Goal: Task Accomplishment & Management: Manage account settings

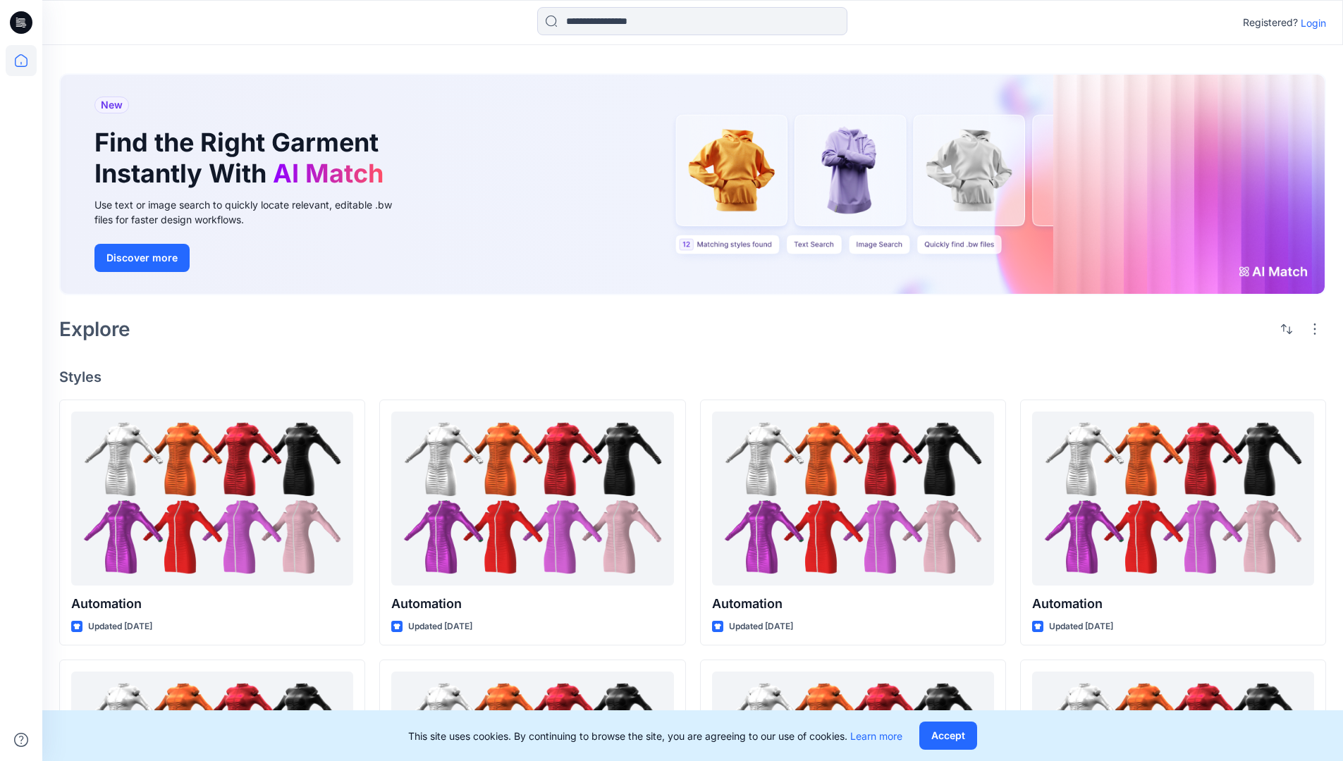
click at [1318, 25] on p "Login" at bounding box center [1313, 23] width 25 height 15
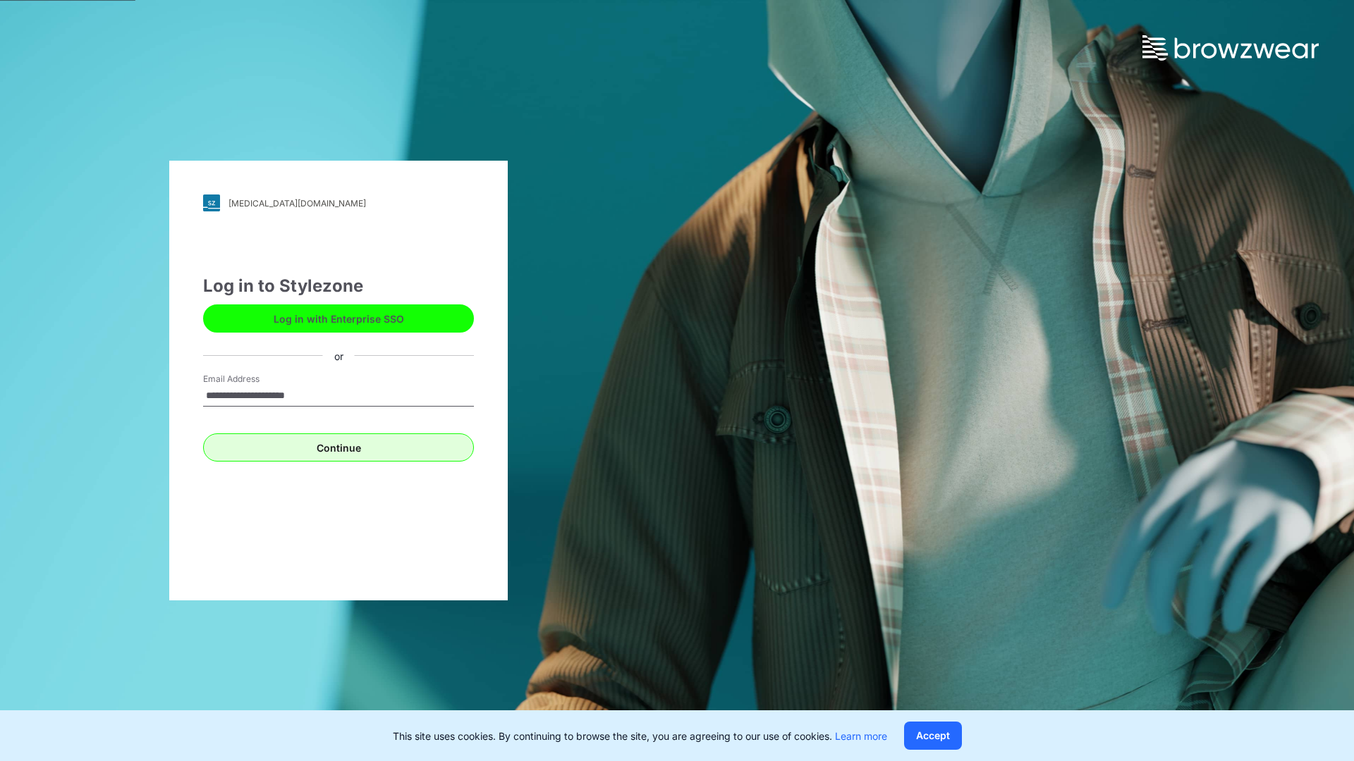
type input "**********"
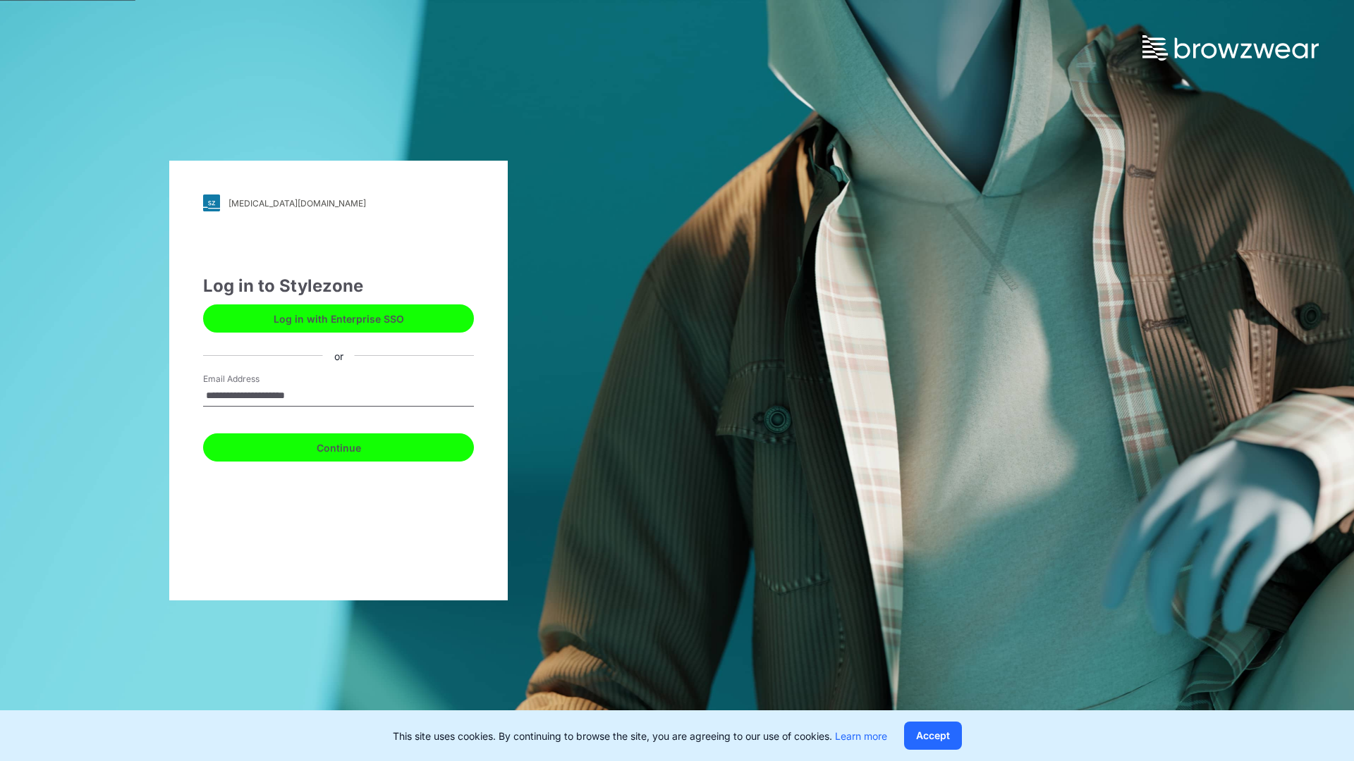
click at [362, 441] on button "Continue" at bounding box center [338, 448] width 271 height 28
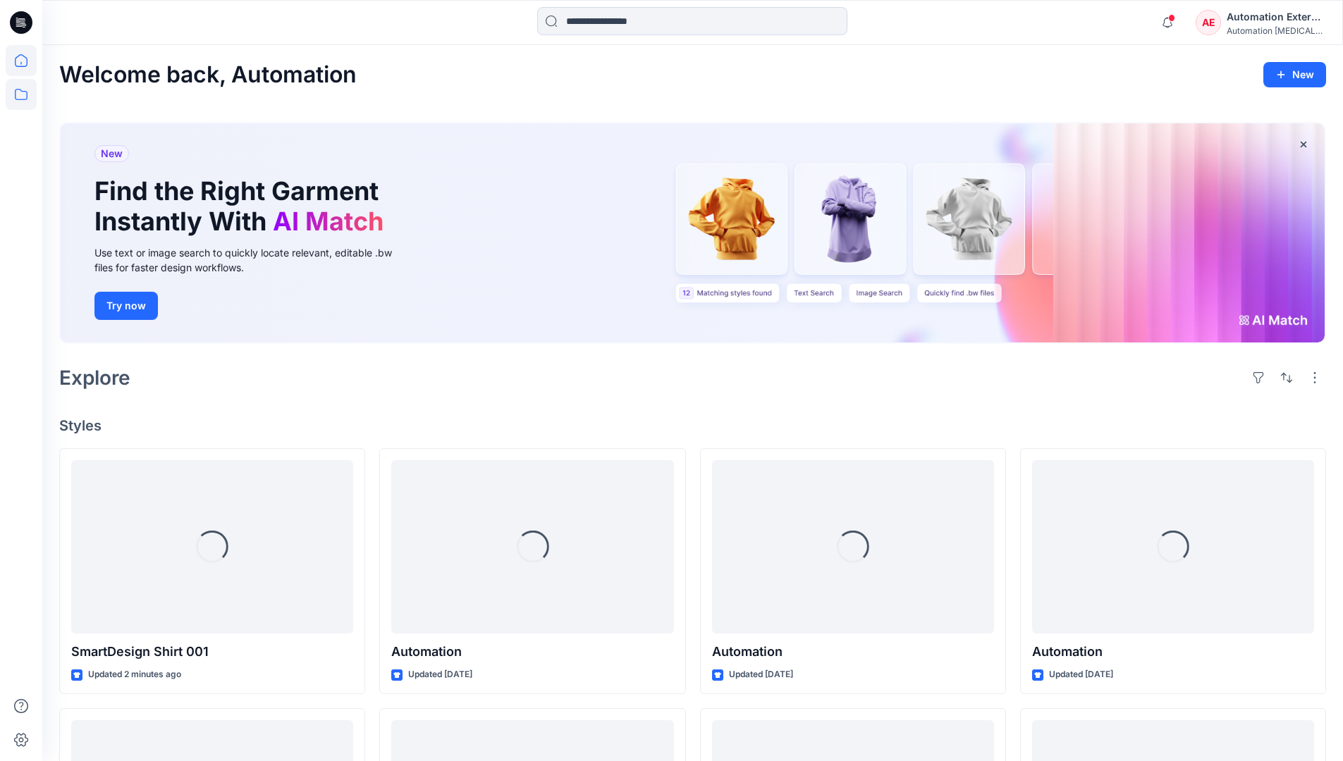
click at [22, 101] on icon at bounding box center [21, 94] width 31 height 31
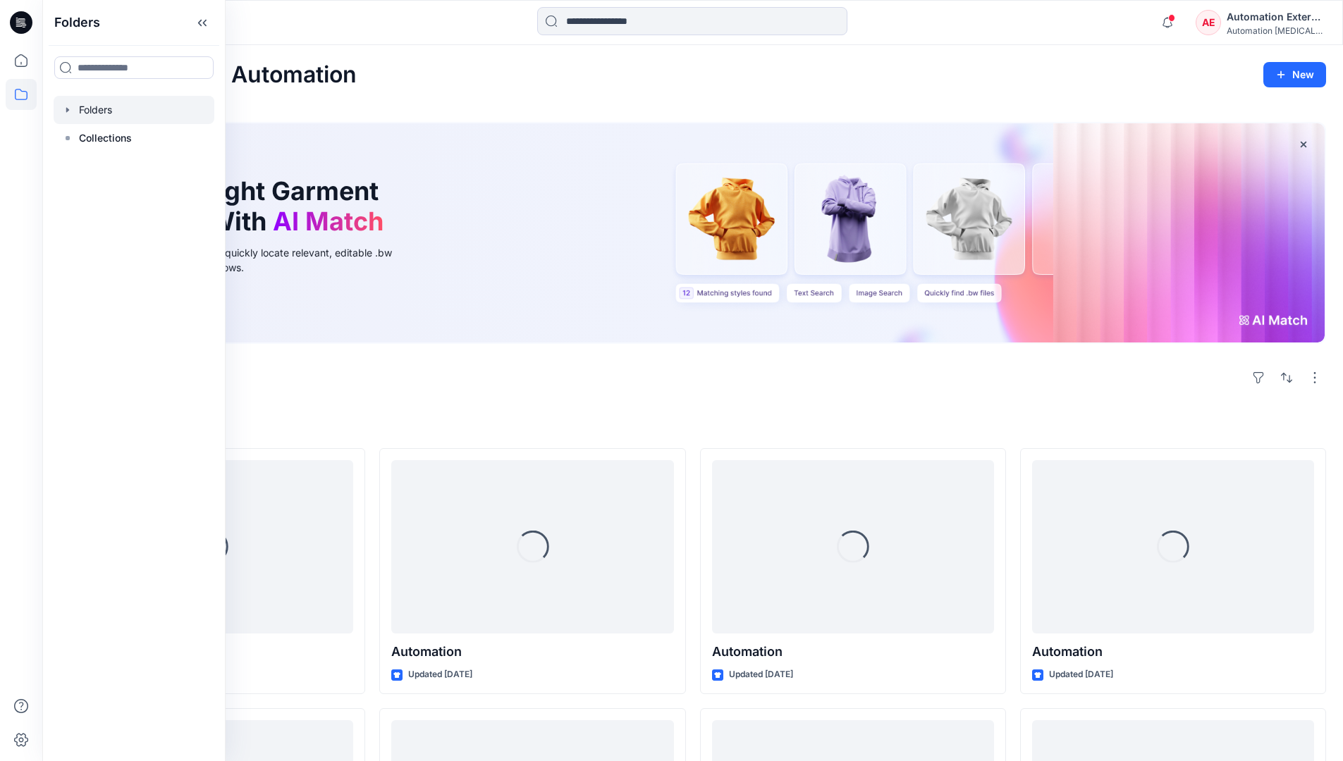
click at [106, 102] on div at bounding box center [134, 110] width 161 height 28
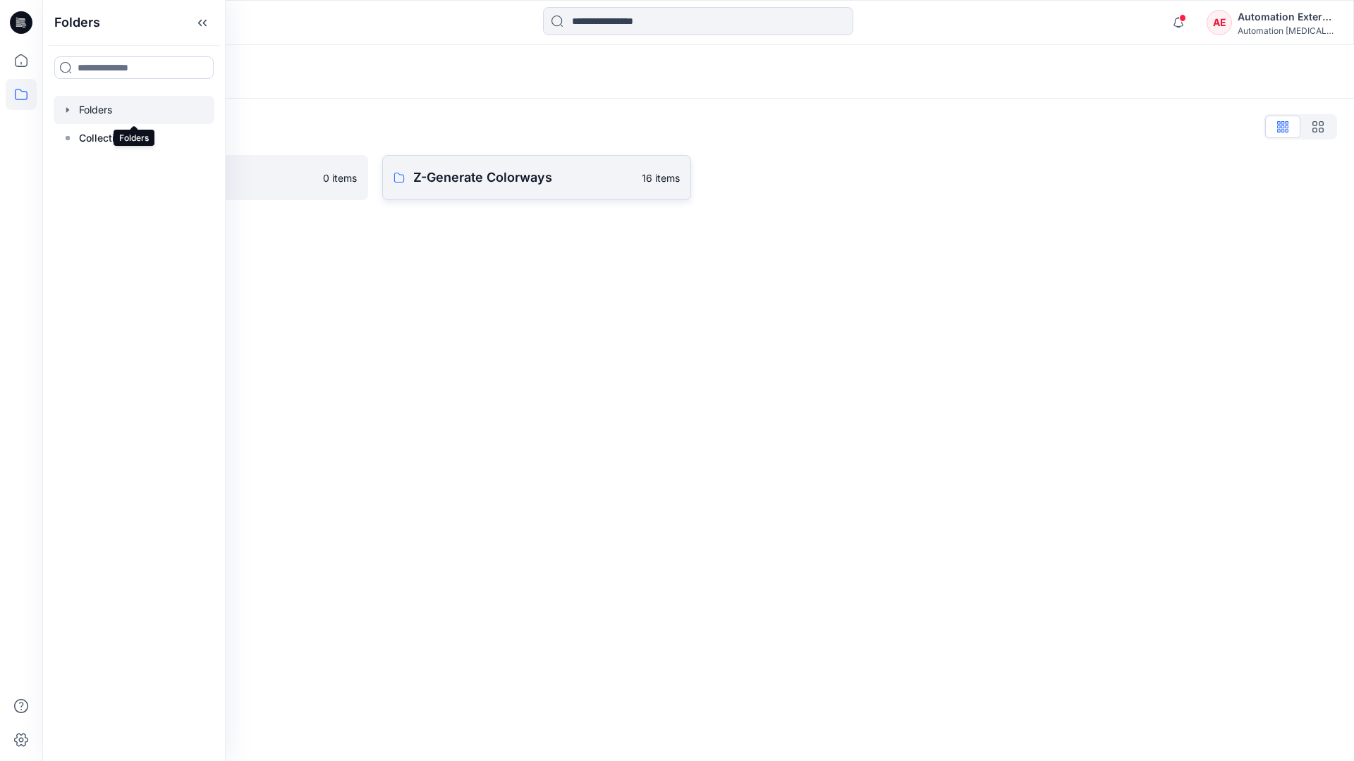
click at [497, 180] on p "Z-Generate Colorways" at bounding box center [523, 178] width 220 height 20
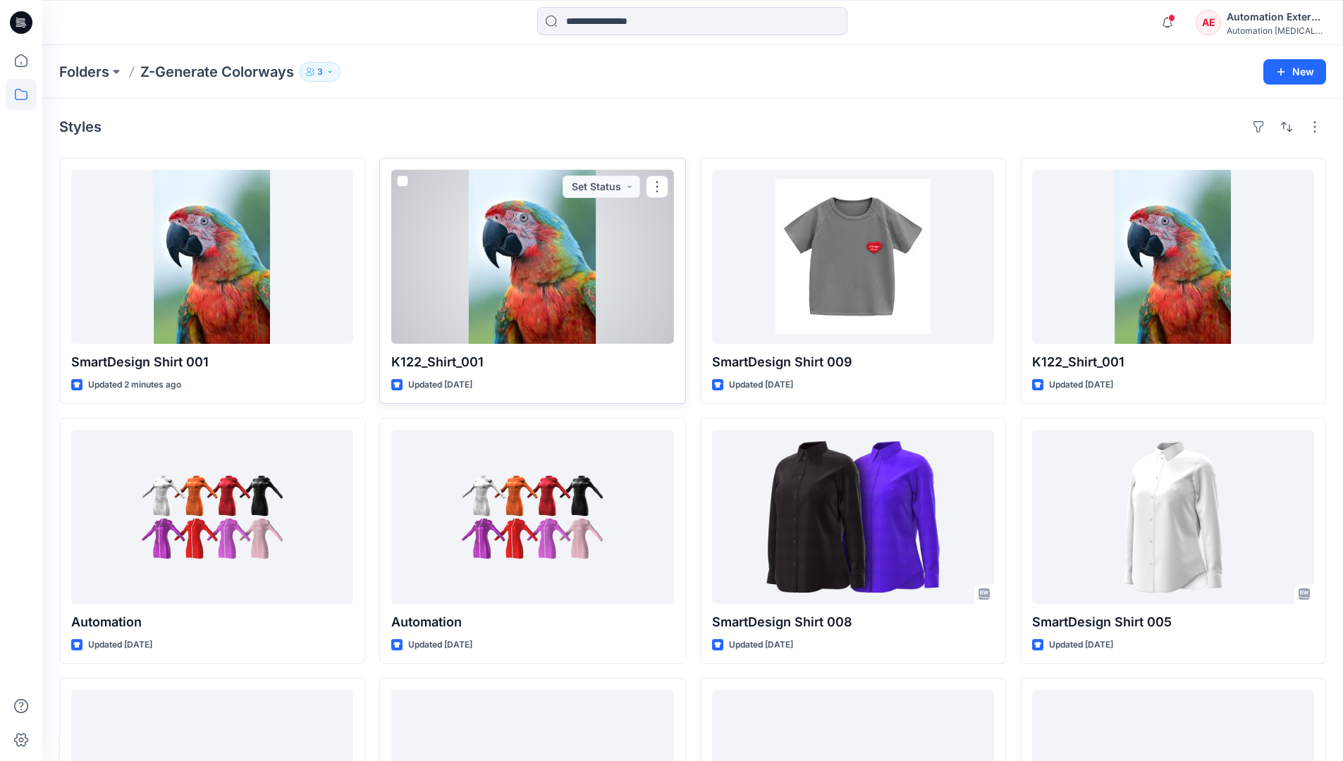
click at [408, 184] on span at bounding box center [402, 181] width 11 height 11
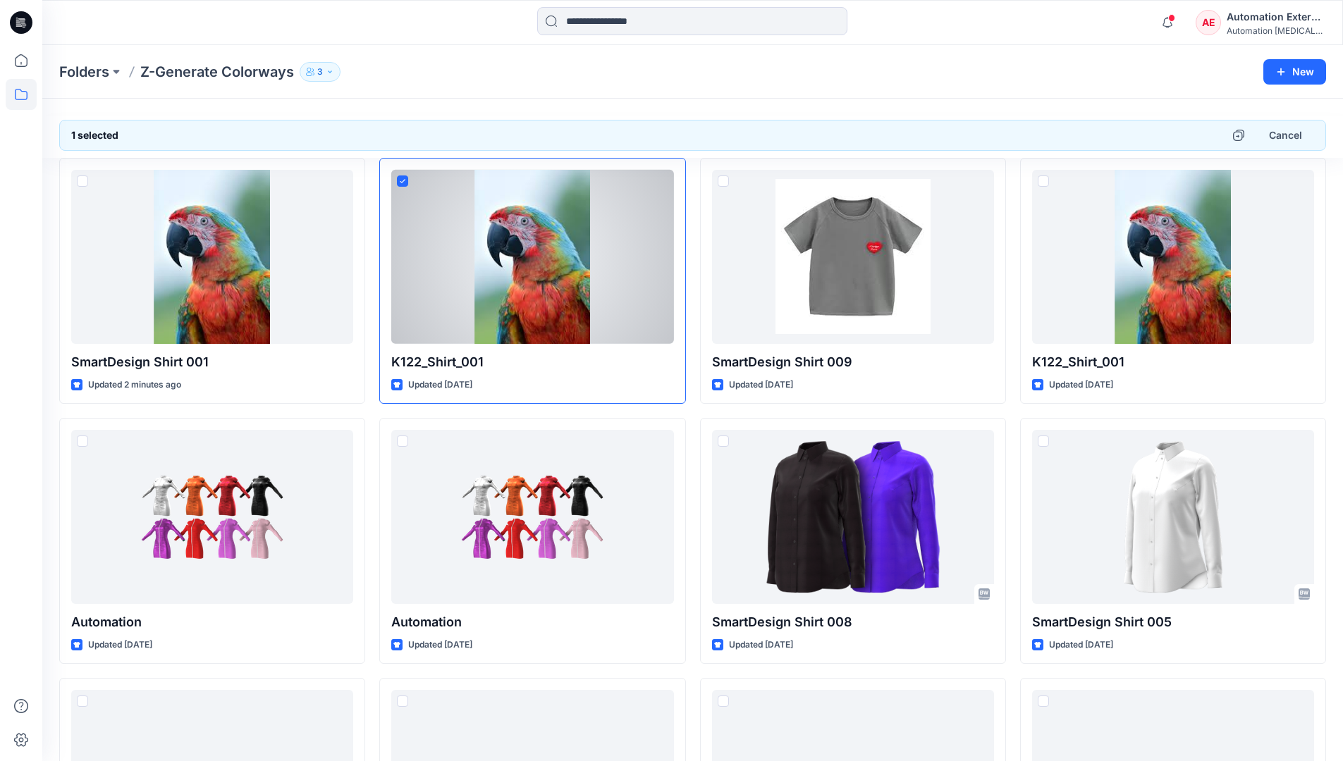
click at [1278, 17] on div "Automation External" at bounding box center [1276, 16] width 99 height 17
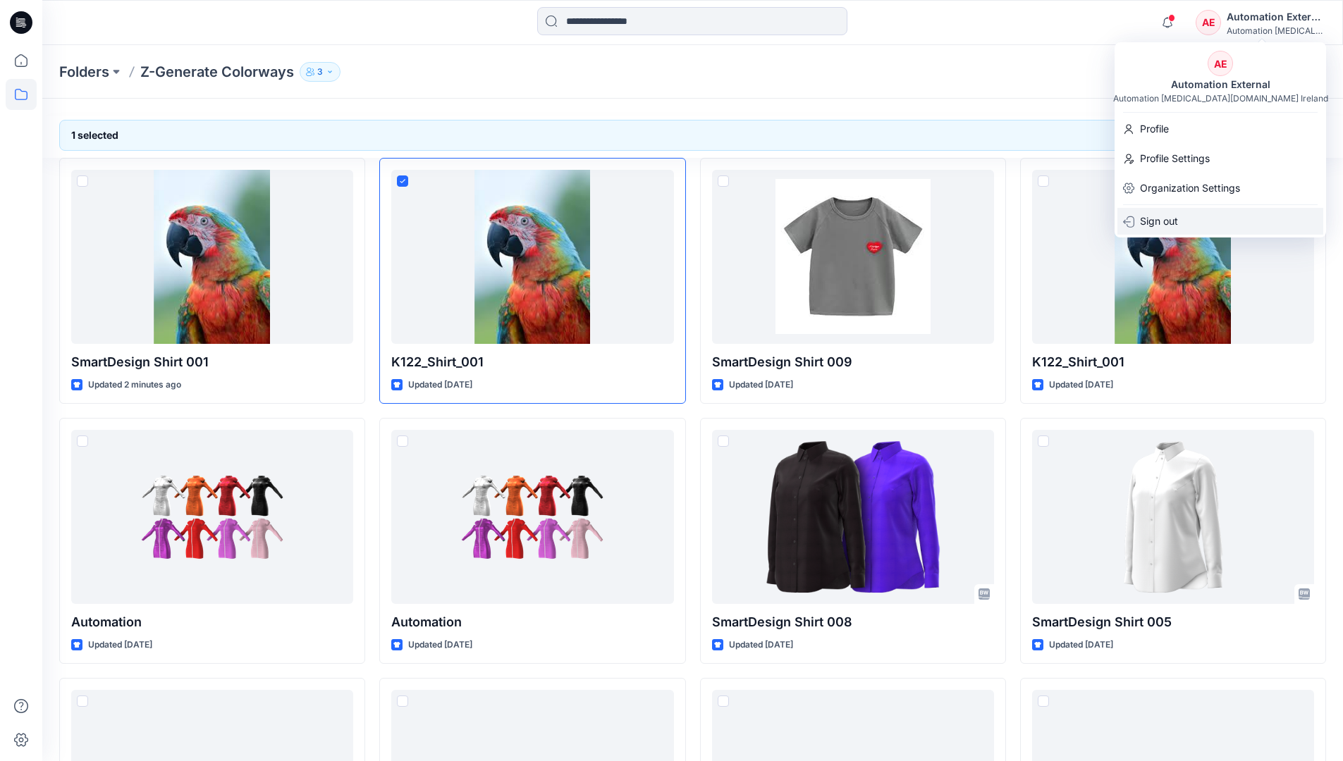
click at [1193, 216] on div "Sign out" at bounding box center [1221, 221] width 206 height 27
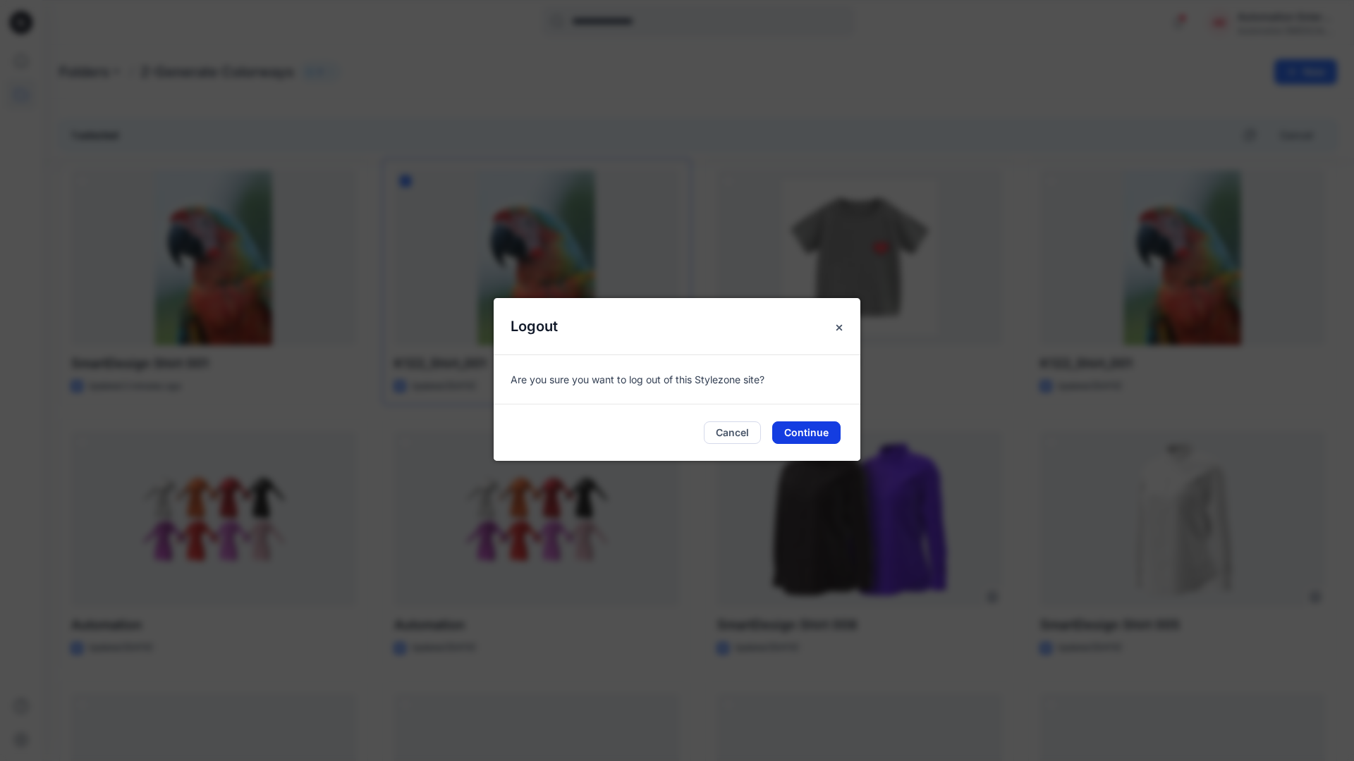
click at [829, 433] on button "Continue" at bounding box center [806, 433] width 68 height 23
